Goal: Transaction & Acquisition: Purchase product/service

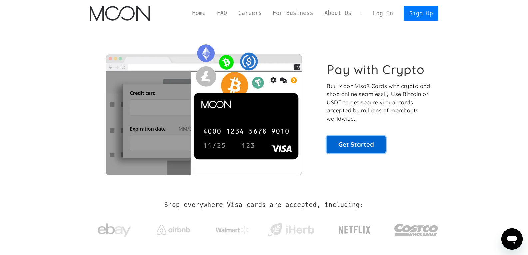
drag, startPoint x: 0, startPoint y: 0, endPoint x: 361, endPoint y: 145, distance: 389.4
click at [361, 145] on link "Get Started" at bounding box center [356, 144] width 59 height 17
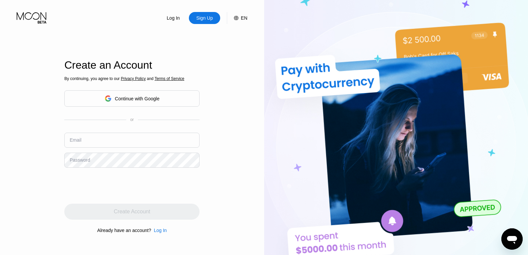
click at [28, 17] on icon at bounding box center [32, 18] width 31 height 12
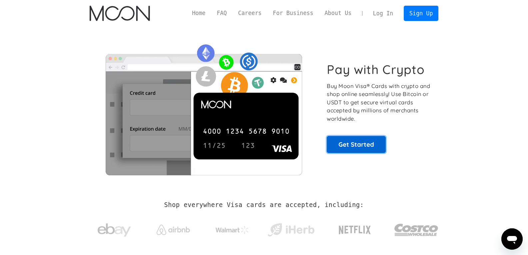
click at [352, 141] on link "Get Started" at bounding box center [356, 144] width 59 height 17
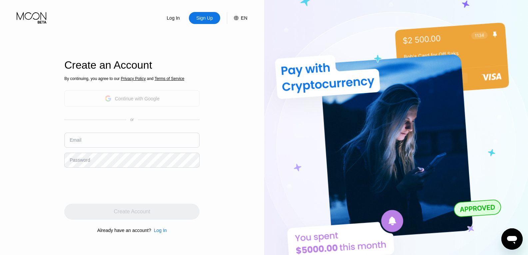
click at [127, 96] on div "Continue with Google" at bounding box center [137, 98] width 45 height 5
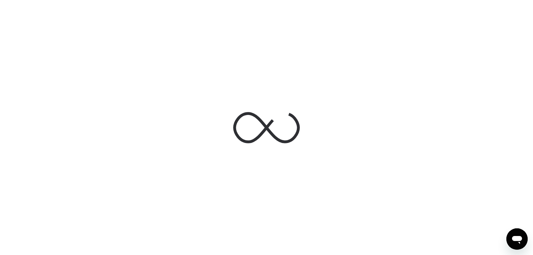
click at [262, 124] on icon at bounding box center [266, 127] width 67 height 67
click at [289, 133] on icon at bounding box center [266, 127] width 67 height 67
drag, startPoint x: 223, startPoint y: 124, endPoint x: 254, endPoint y: 128, distance: 31.4
click at [223, 124] on div at bounding box center [267, 128] width 100 height 72
click at [254, 128] on icon at bounding box center [266, 127] width 67 height 67
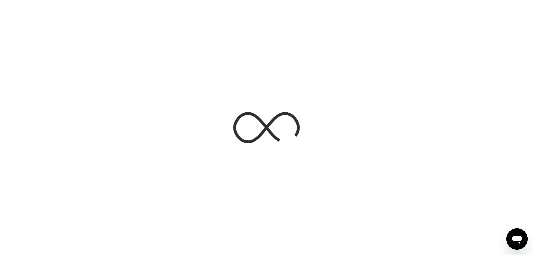
click at [292, 131] on icon at bounding box center [266, 127] width 67 height 67
click at [250, 115] on icon at bounding box center [267, 127] width 64 height 28
click at [252, 129] on icon at bounding box center [266, 127] width 67 height 67
click at [290, 129] on icon at bounding box center [266, 127] width 67 height 67
click at [271, 106] on icon at bounding box center [266, 127] width 67 height 67
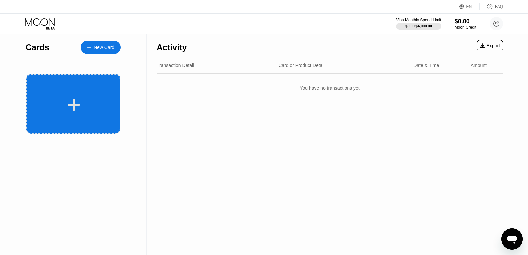
click at [79, 102] on icon at bounding box center [73, 104] width 13 height 15
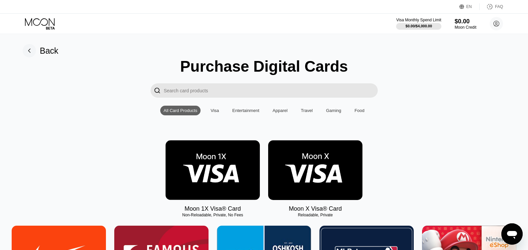
click at [209, 93] on input "Search card products" at bounding box center [271, 90] width 214 height 14
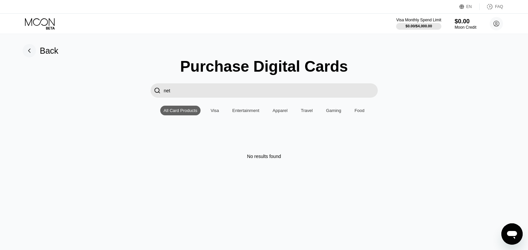
click at [203, 93] on input "net" at bounding box center [271, 90] width 214 height 14
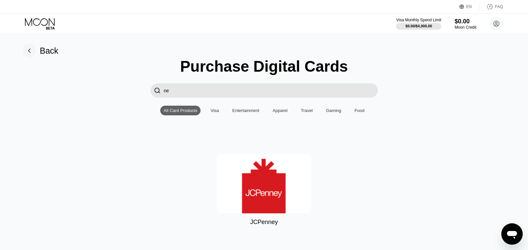
type input "n"
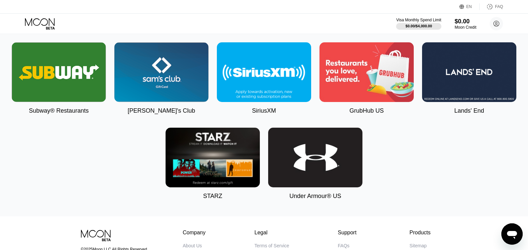
scroll to position [1813, 0]
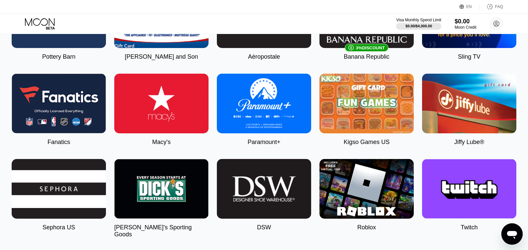
scroll to position [579, 0]
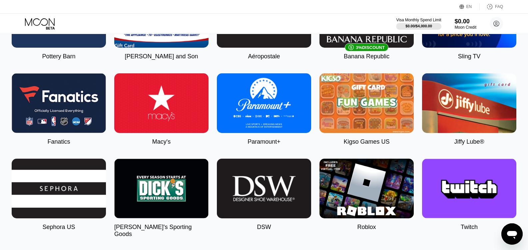
click at [265, 119] on img at bounding box center [264, 103] width 94 height 60
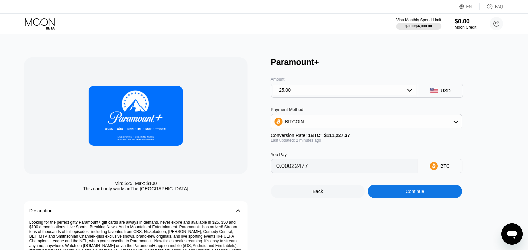
click at [354, 95] on div "25.00" at bounding box center [344, 90] width 143 height 11
click at [434, 168] on icon at bounding box center [434, 165] width 4 height 5
click at [449, 169] on div "BTC" at bounding box center [445, 165] width 9 height 5
click at [489, 161] on div "Paramount+ Amount 25.00 25.00 50.00 100.00 USD Payment Method BITCOIN Conversio…" at bounding box center [391, 178] width 240 height 243
click at [434, 166] on div "BTC" at bounding box center [440, 166] width 45 height 14
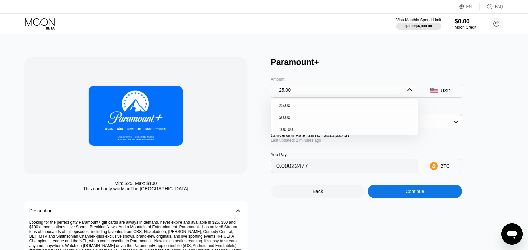
click at [312, 98] on div "25.00" at bounding box center [345, 91] width 148 height 14
click at [310, 105] on div "25.00" at bounding box center [345, 105] width 144 height 11
click at [423, 128] on div "BITCOIN" at bounding box center [366, 121] width 191 height 13
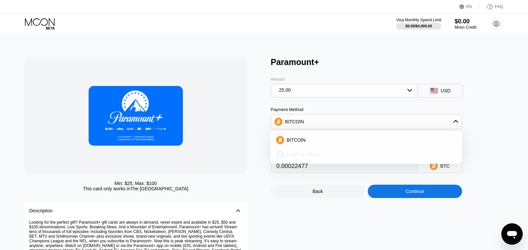
click at [315, 157] on span "USDT on TRON" at bounding box center [304, 154] width 34 height 5
type input "25.25"
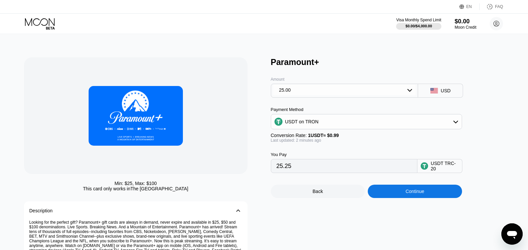
click at [491, 138] on div "Paramount+ Amount 25.00 USD Payment Method USDT on TRON Conversion Rate: 1 USDT…" at bounding box center [391, 178] width 240 height 243
click at [44, 25] on icon at bounding box center [40, 24] width 31 height 12
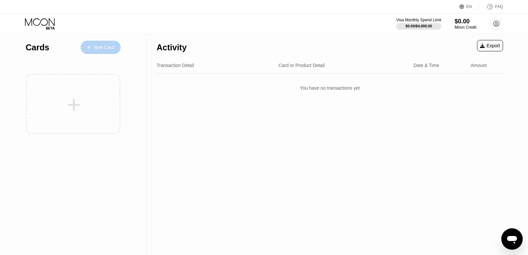
click at [94, 47] on div "New Card" at bounding box center [104, 48] width 21 height 6
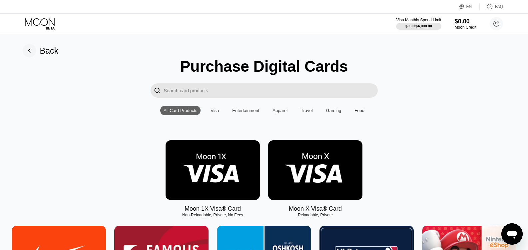
click at [331, 113] on div "Gaming" at bounding box center [333, 110] width 15 height 5
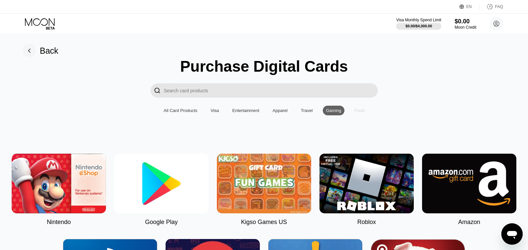
click at [357, 113] on div "Food" at bounding box center [360, 110] width 10 height 5
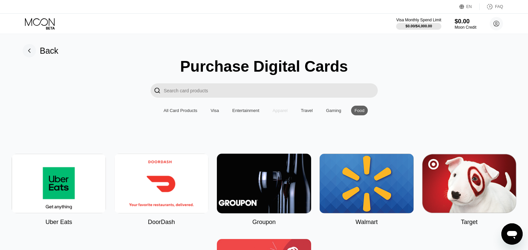
click at [283, 112] on div "Apparel" at bounding box center [280, 110] width 15 height 5
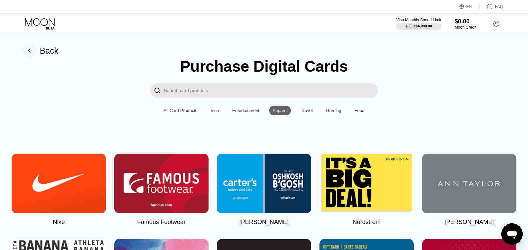
click at [252, 111] on div "Entertainment" at bounding box center [245, 110] width 27 height 5
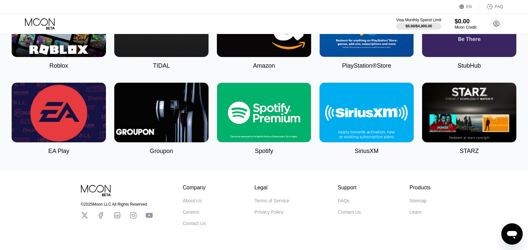
scroll to position [267, 0]
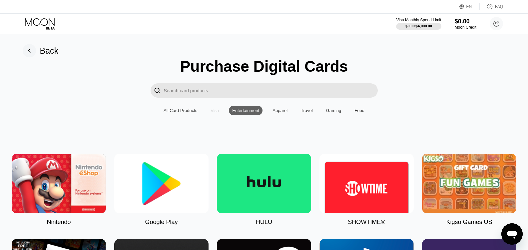
click at [213, 113] on div "Visa" at bounding box center [215, 110] width 8 height 5
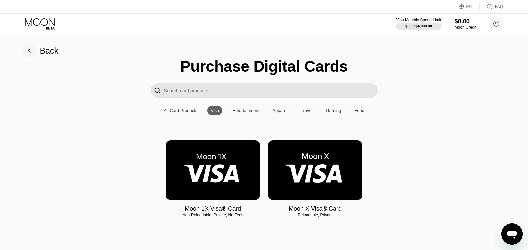
click at [183, 113] on div "All Card Products" at bounding box center [181, 110] width 34 height 5
